Goal: Task Accomplishment & Management: Complete application form

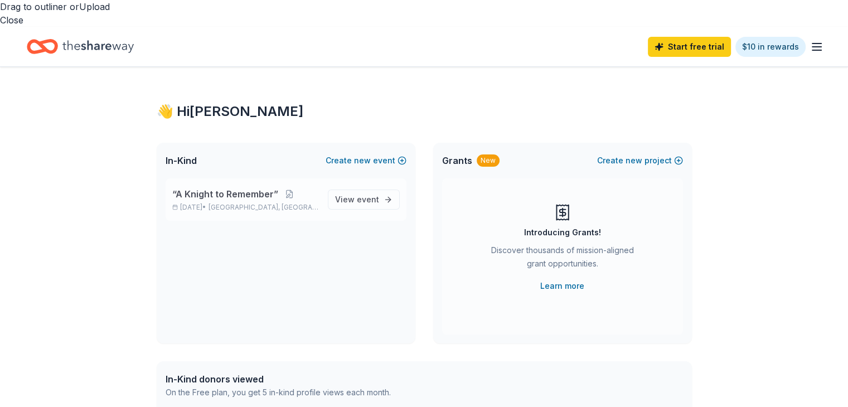
click at [390, 193] on div "“A Knight to Remember” Nov 22, 2025 • St. Louis, MO View event" at bounding box center [286, 199] width 241 height 42
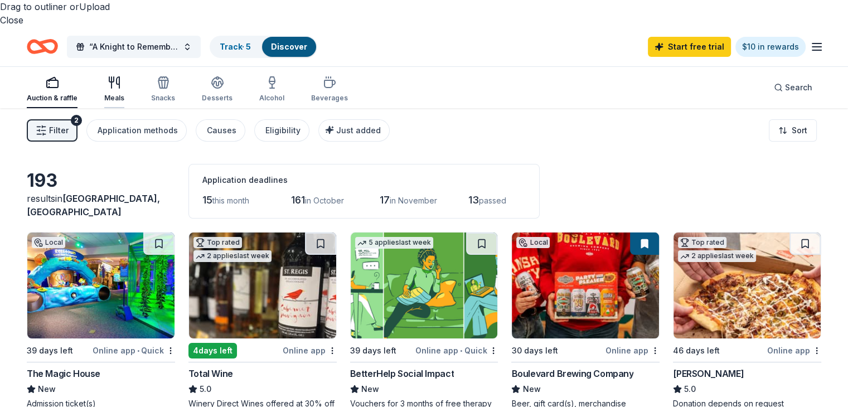
click at [124, 76] on div "Meals" at bounding box center [114, 89] width 20 height 27
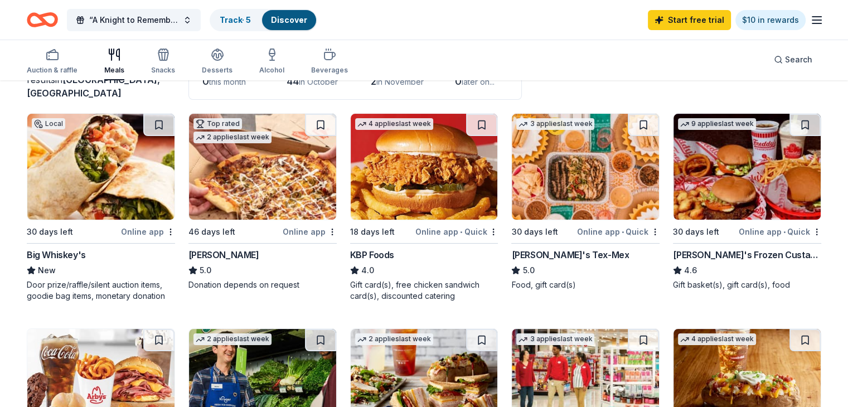
scroll to position [117, 0]
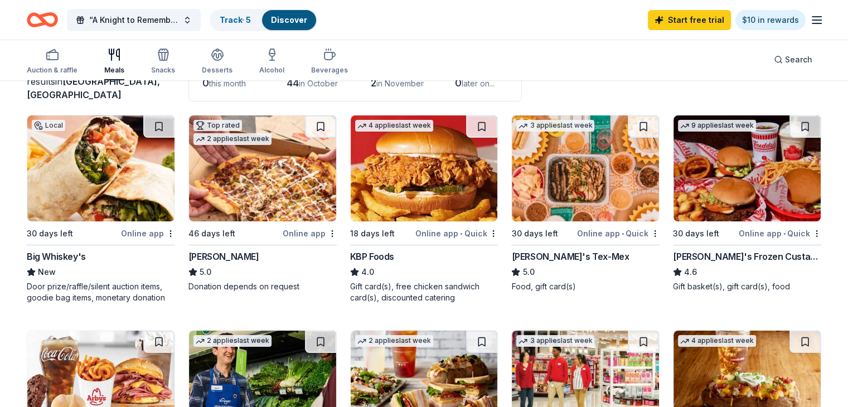
click at [765, 250] on div "Freddy's Frozen Custard & Steakburgers" at bounding box center [747, 256] width 148 height 13
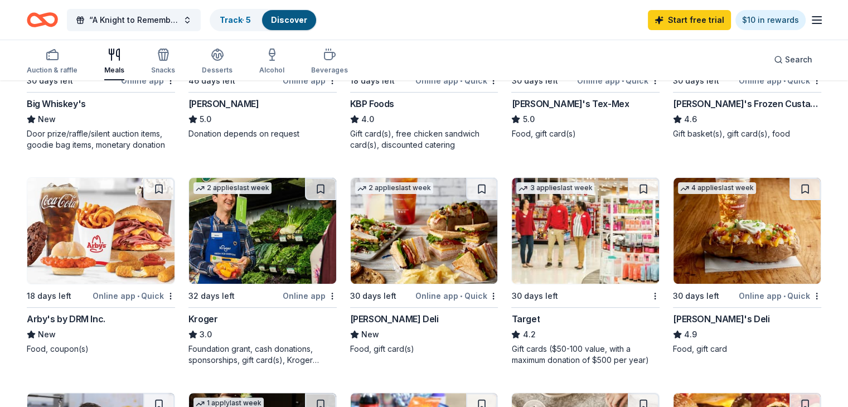
click at [120, 225] on img at bounding box center [100, 231] width 147 height 106
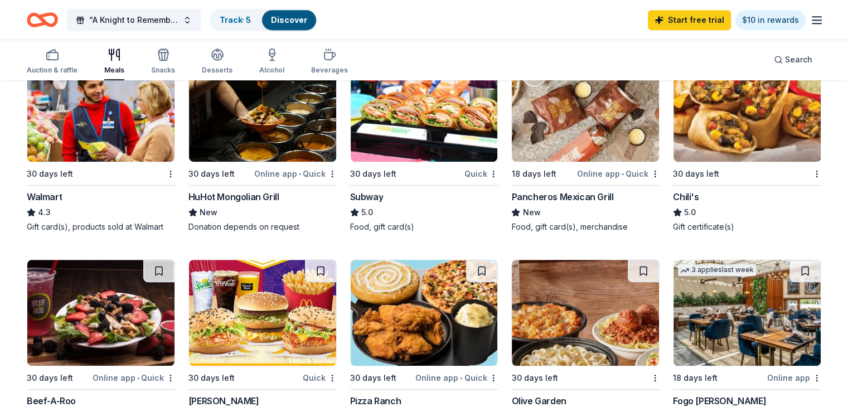
scroll to position [602, 0]
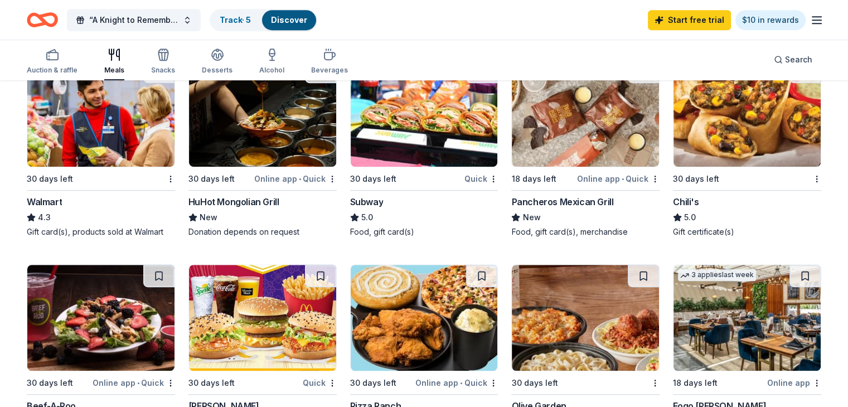
click at [726, 108] on img at bounding box center [746, 114] width 147 height 106
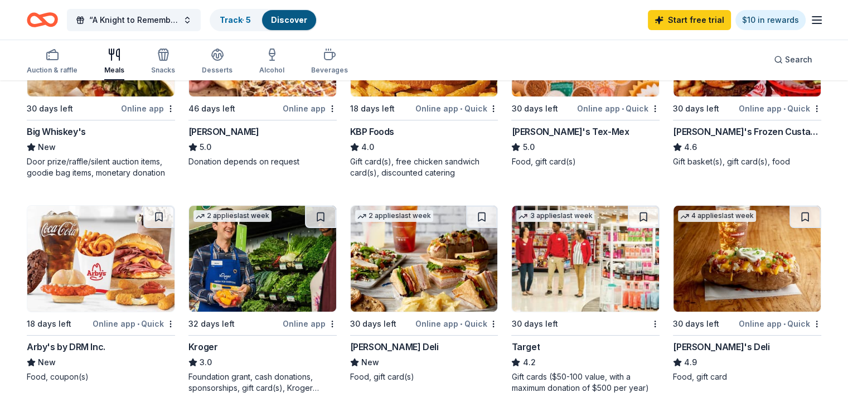
scroll to position [240, 0]
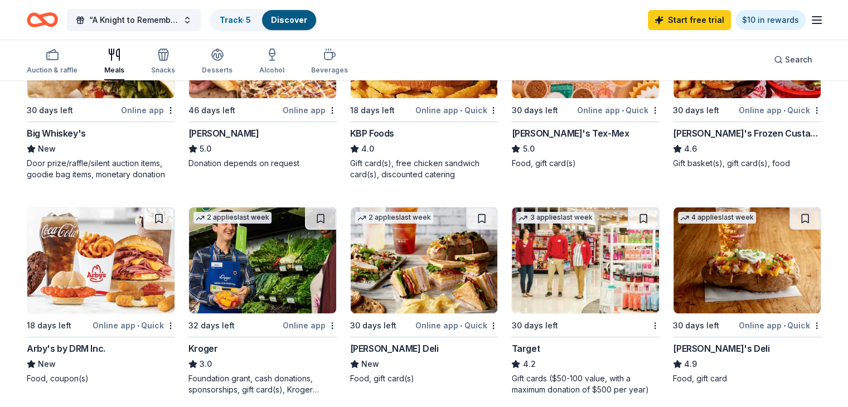
click at [398, 210] on img at bounding box center [424, 260] width 147 height 106
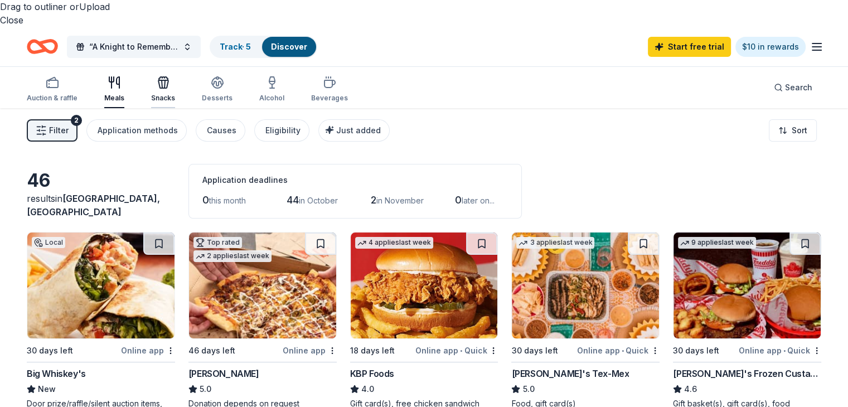
click at [175, 76] on div "Snacks" at bounding box center [163, 89] width 24 height 27
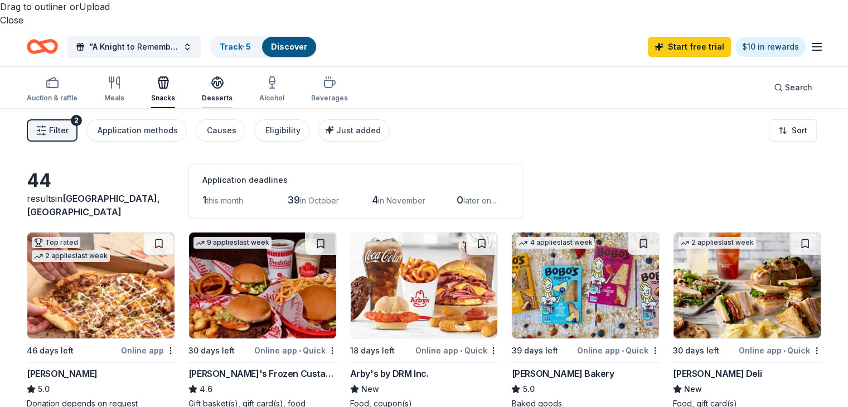
click at [232, 94] on div "Desserts" at bounding box center [217, 98] width 31 height 9
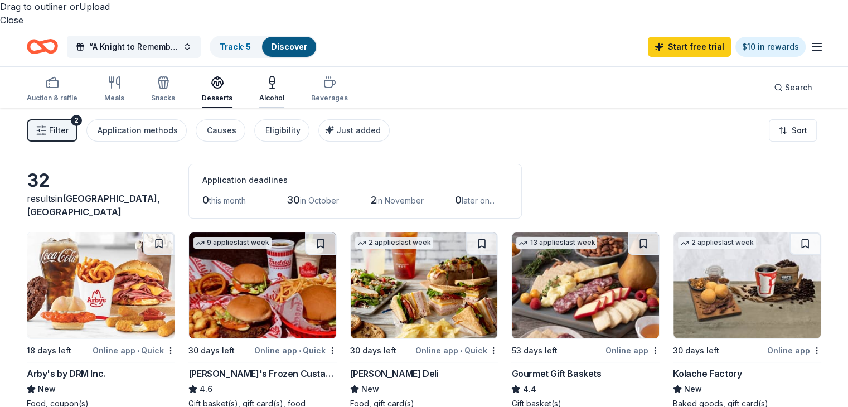
click at [284, 76] on div "Alcohol" at bounding box center [271, 89] width 25 height 27
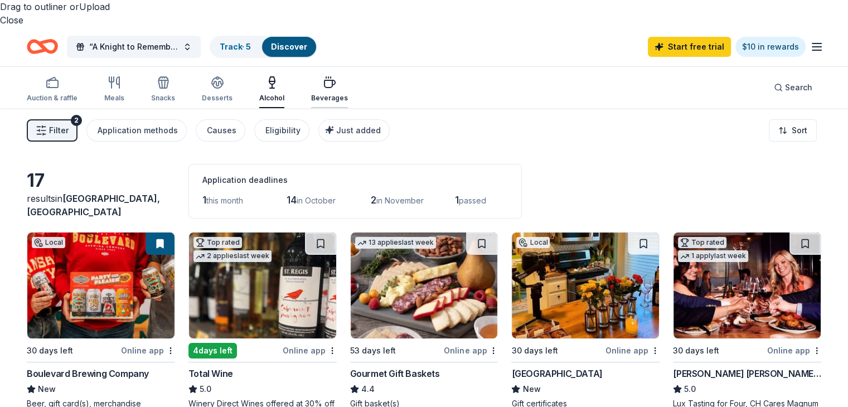
click at [346, 94] on div "Beverages" at bounding box center [329, 98] width 37 height 9
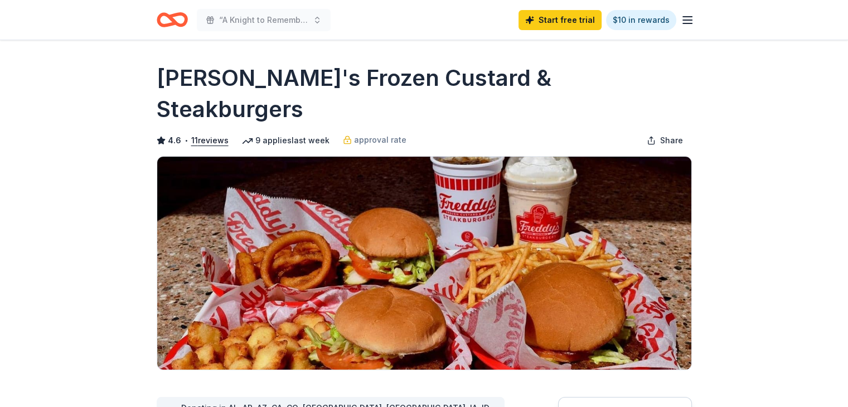
drag, startPoint x: 846, startPoint y: 61, endPoint x: 854, endPoint y: 76, distance: 16.9
click at [847, 76] on html "“A Knight to Remember” Start free trial $10 in rewards Due in 30 days Share Fre…" at bounding box center [424, 203] width 848 height 407
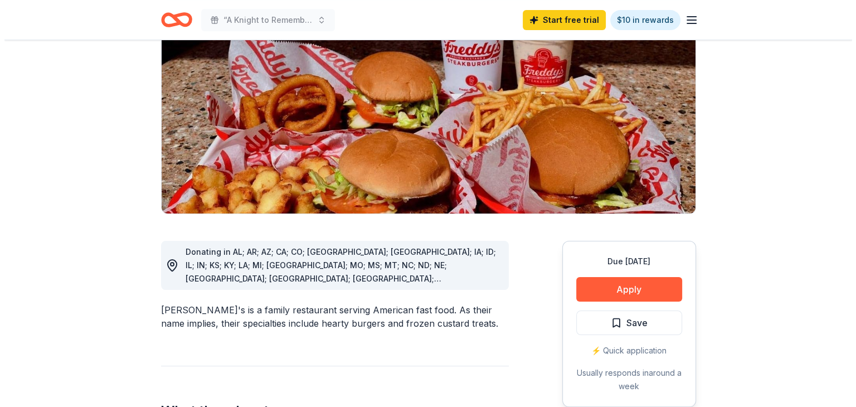
scroll to position [328, 0]
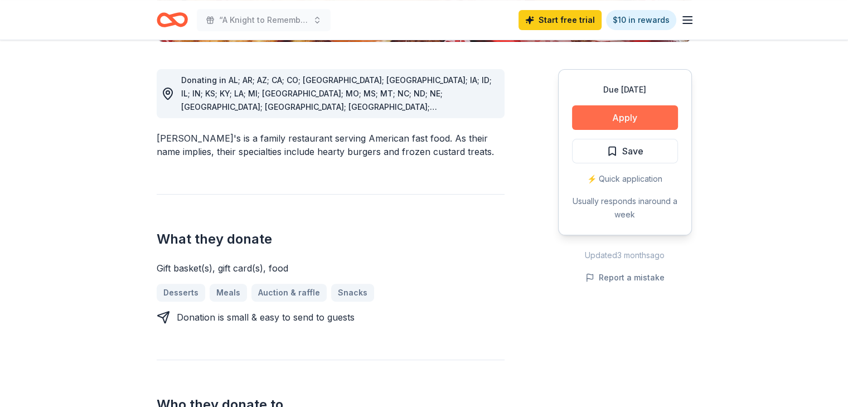
click at [645, 108] on button "Apply" at bounding box center [625, 117] width 106 height 25
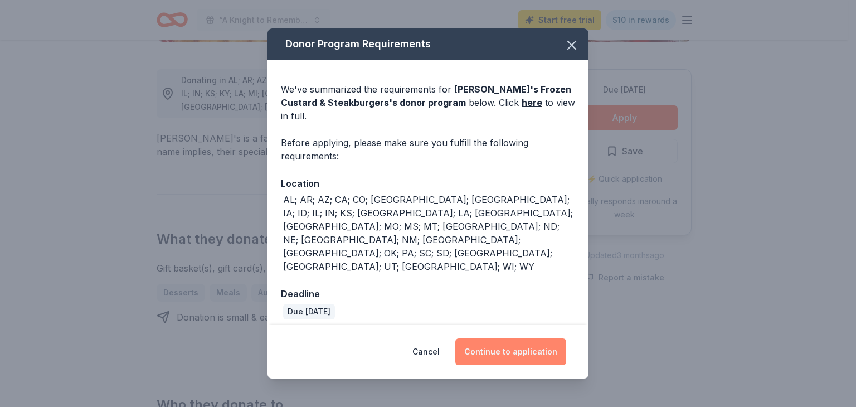
click at [507, 338] on button "Continue to application" at bounding box center [510, 351] width 111 height 27
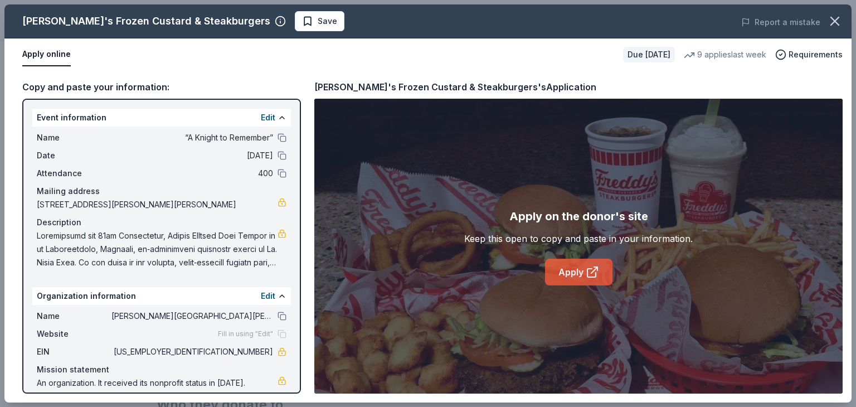
click at [586, 260] on link "Apply" at bounding box center [578, 272] width 67 height 27
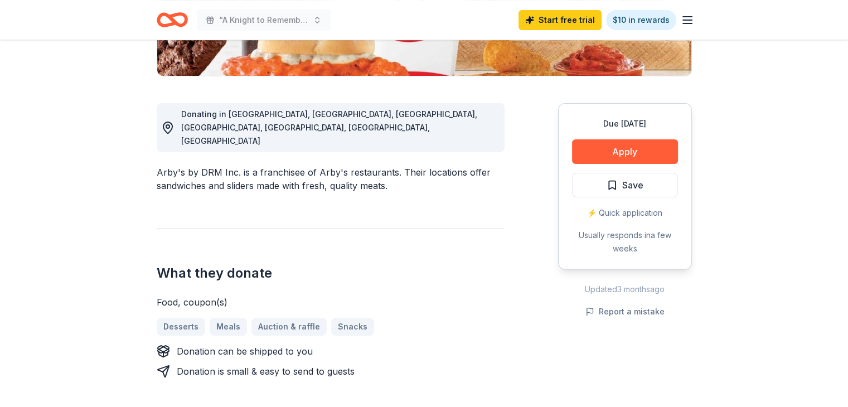
scroll to position [264, 0]
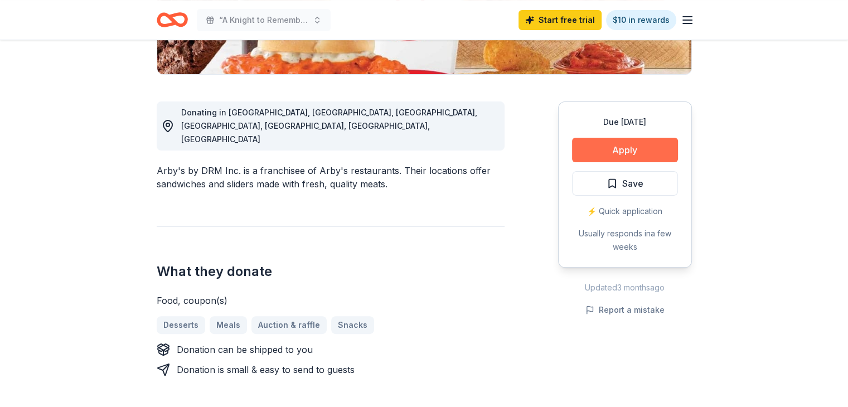
click at [640, 147] on button "Apply" at bounding box center [625, 150] width 106 height 25
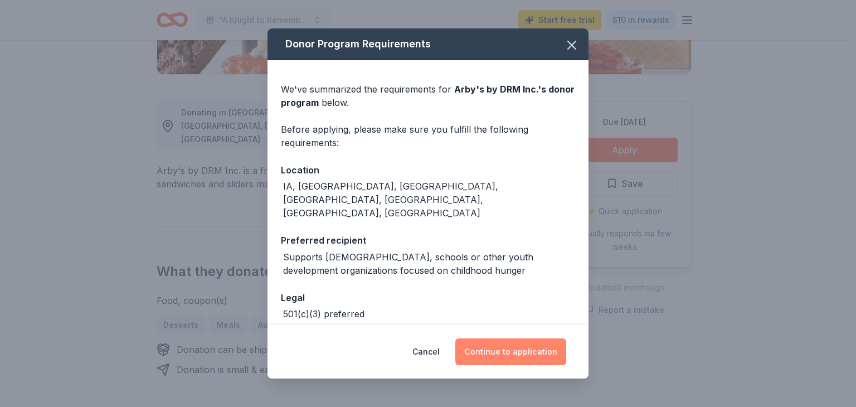
click at [519, 351] on button "Continue to application" at bounding box center [510, 351] width 111 height 27
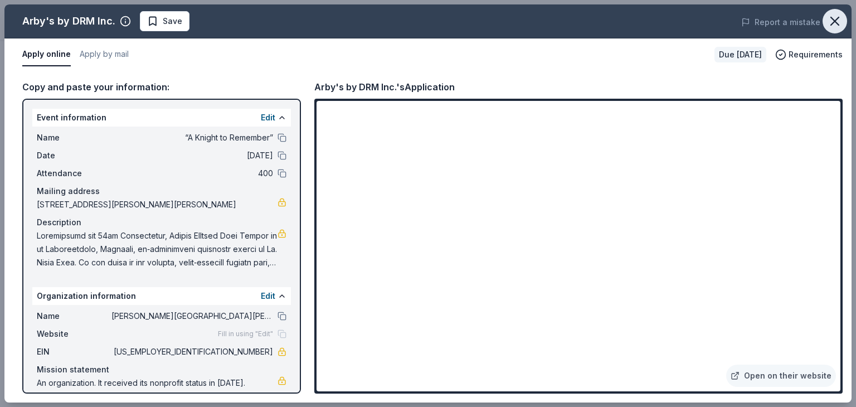
click at [831, 25] on icon "button" at bounding box center [835, 21] width 16 height 16
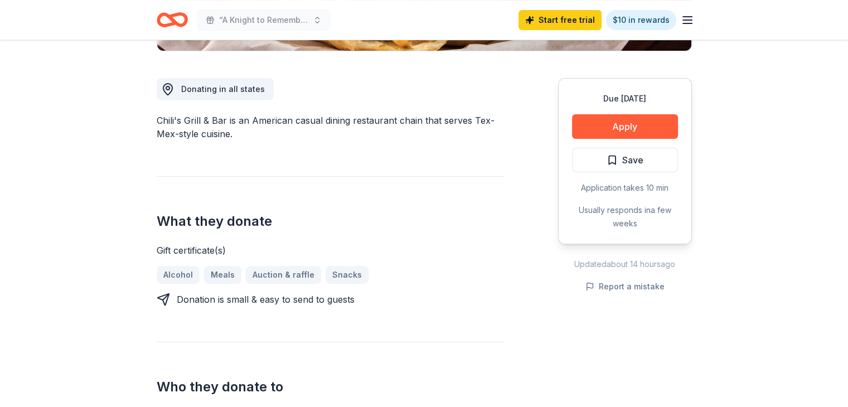
scroll to position [240, 0]
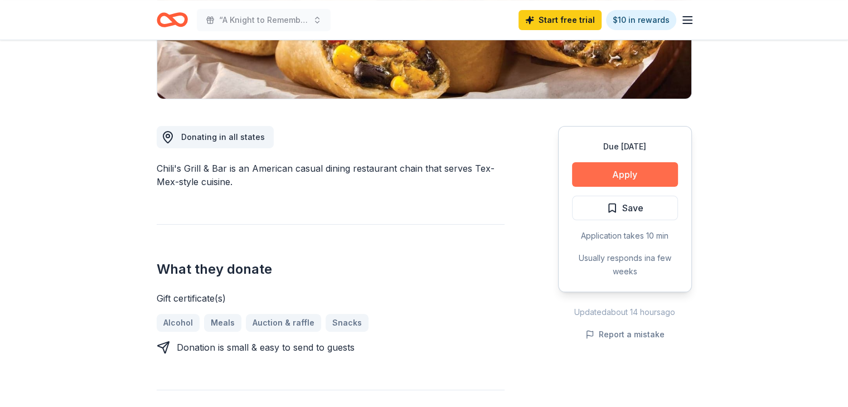
click at [633, 173] on button "Apply" at bounding box center [625, 174] width 106 height 25
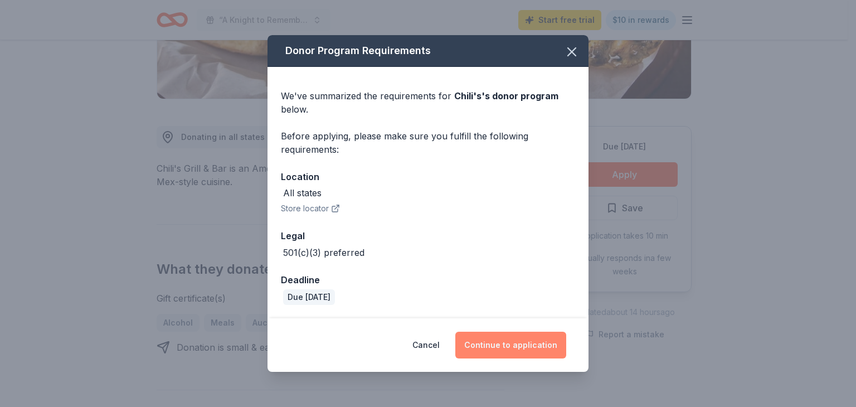
click at [510, 346] on button "Continue to application" at bounding box center [510, 345] width 111 height 27
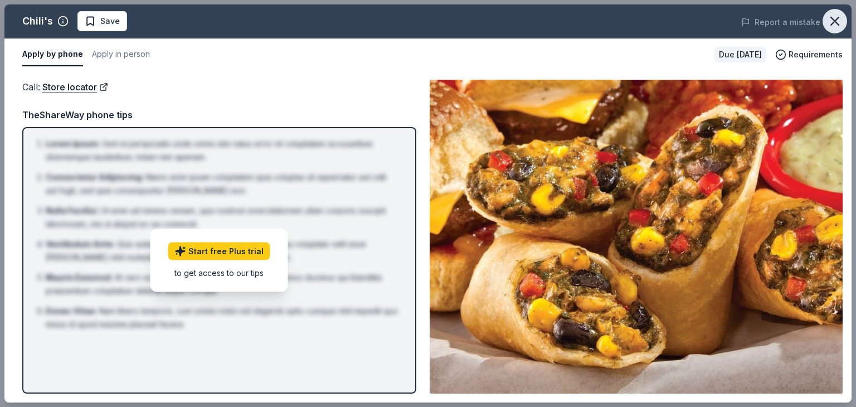
click at [841, 22] on icon "button" at bounding box center [835, 21] width 16 height 16
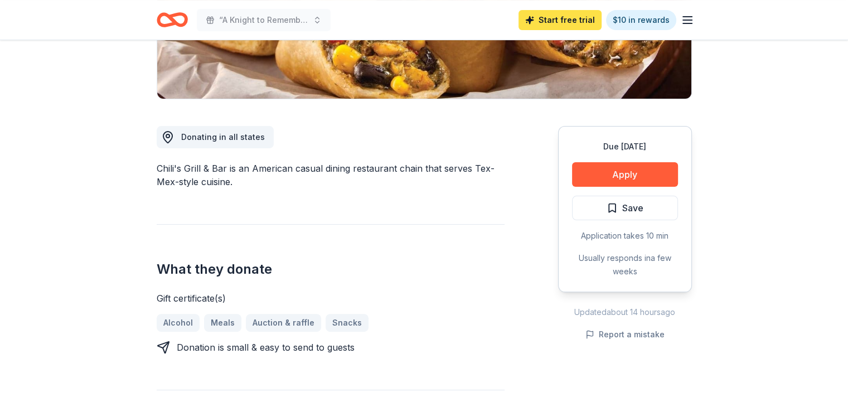
click at [545, 21] on link "Start free trial" at bounding box center [559, 20] width 83 height 20
click at [571, 16] on link "Start free trial" at bounding box center [559, 20] width 83 height 20
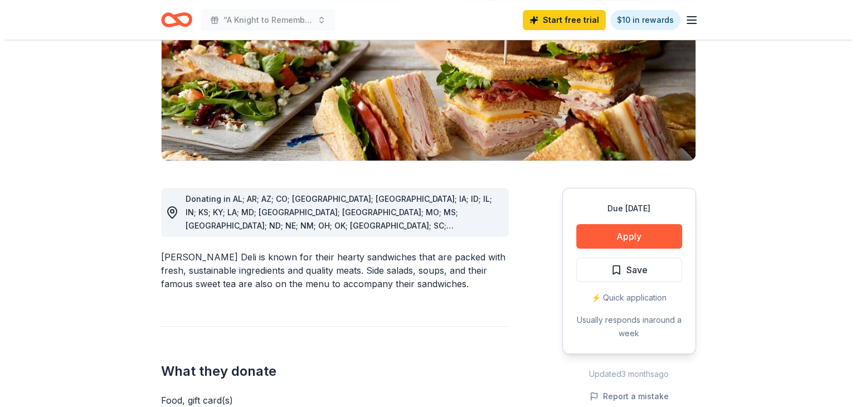
scroll to position [350, 0]
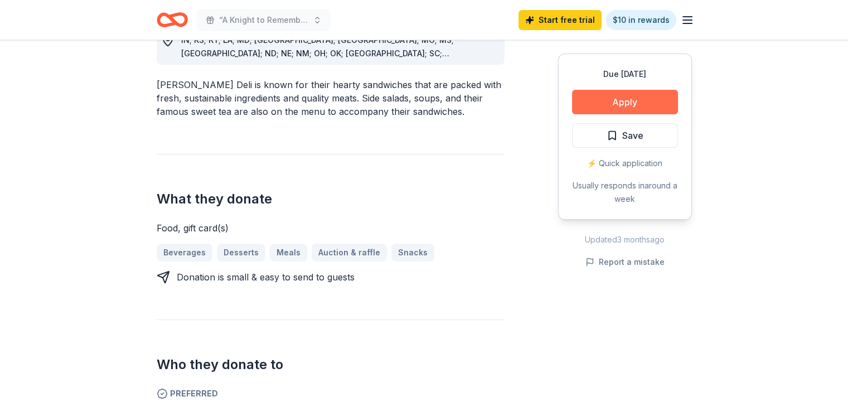
click at [635, 107] on button "Apply" at bounding box center [625, 102] width 106 height 25
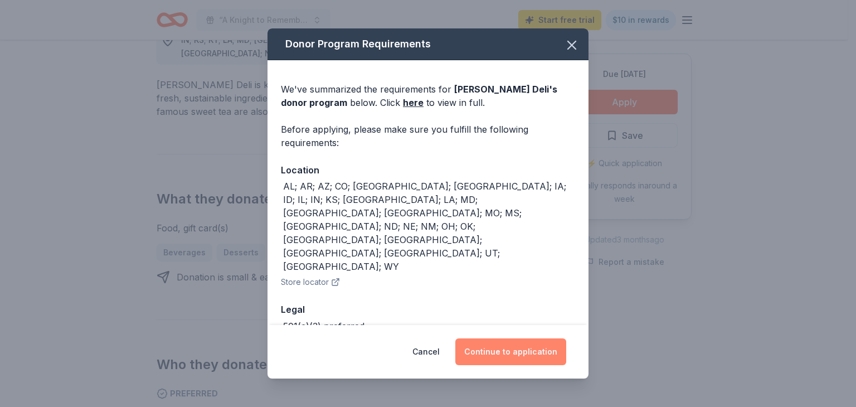
click at [528, 344] on button "Continue to application" at bounding box center [510, 351] width 111 height 27
